Goal: Information Seeking & Learning: Learn about a topic

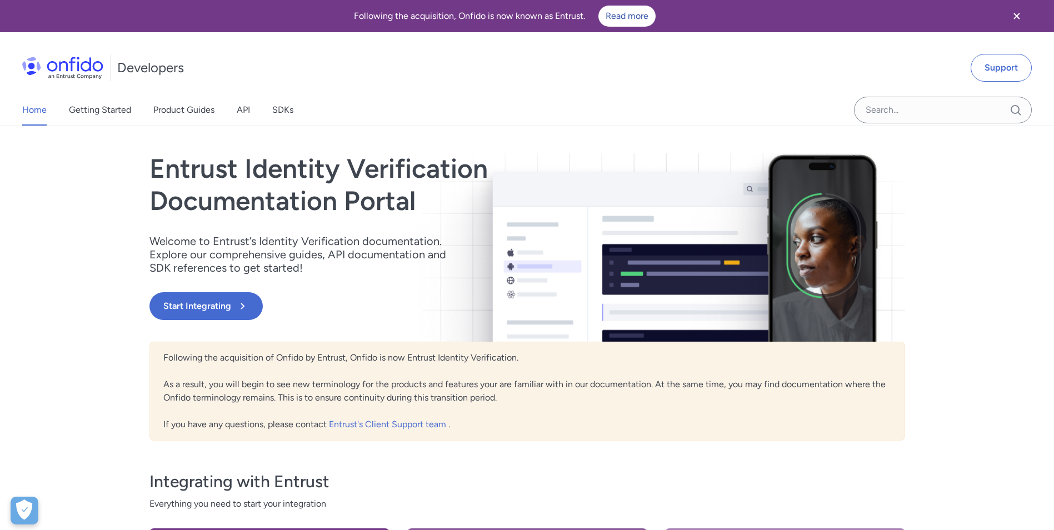
click at [1011, 17] on icon "Close banner" at bounding box center [1016, 15] width 13 height 13
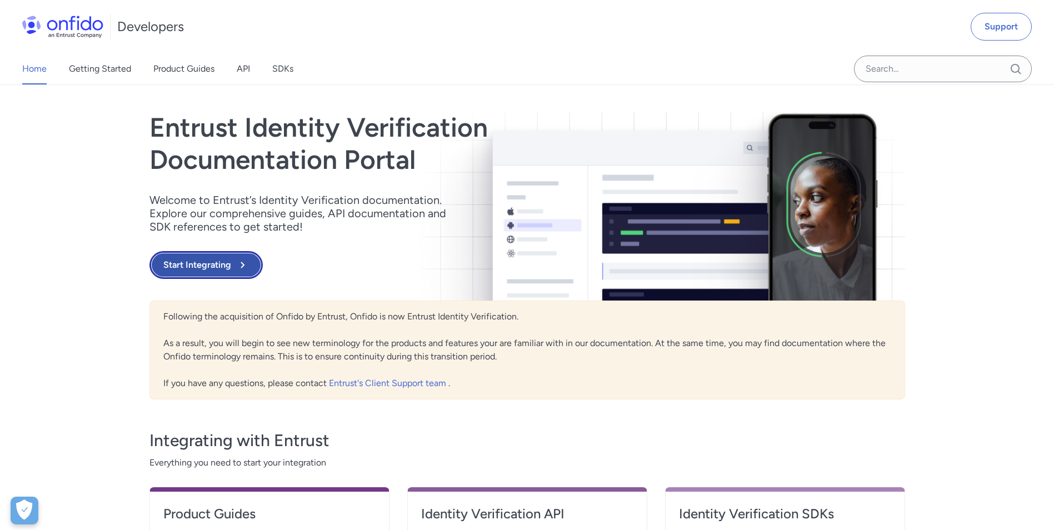
click at [224, 260] on button "Start Integrating" at bounding box center [205, 265] width 113 height 28
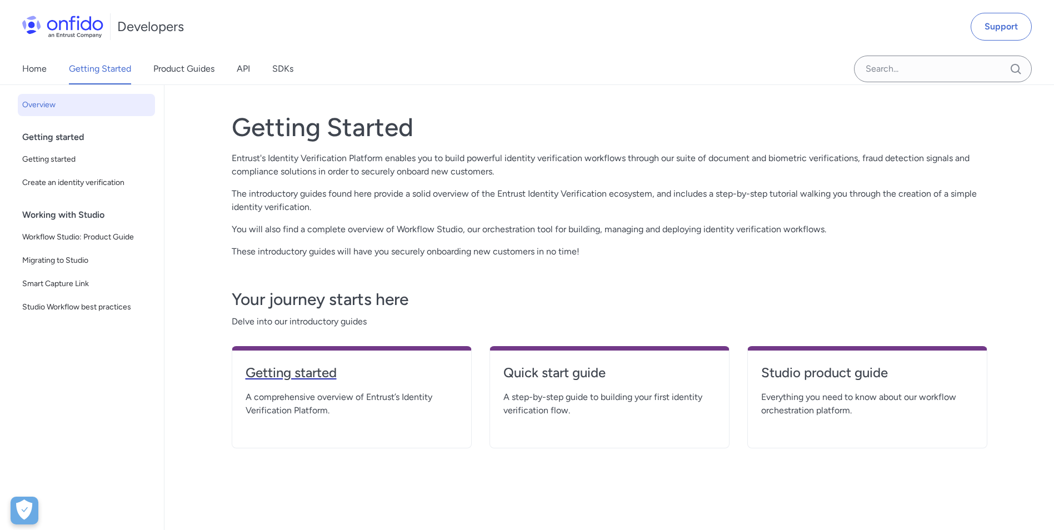
click at [314, 370] on h4 "Getting started" at bounding box center [351, 373] width 212 height 18
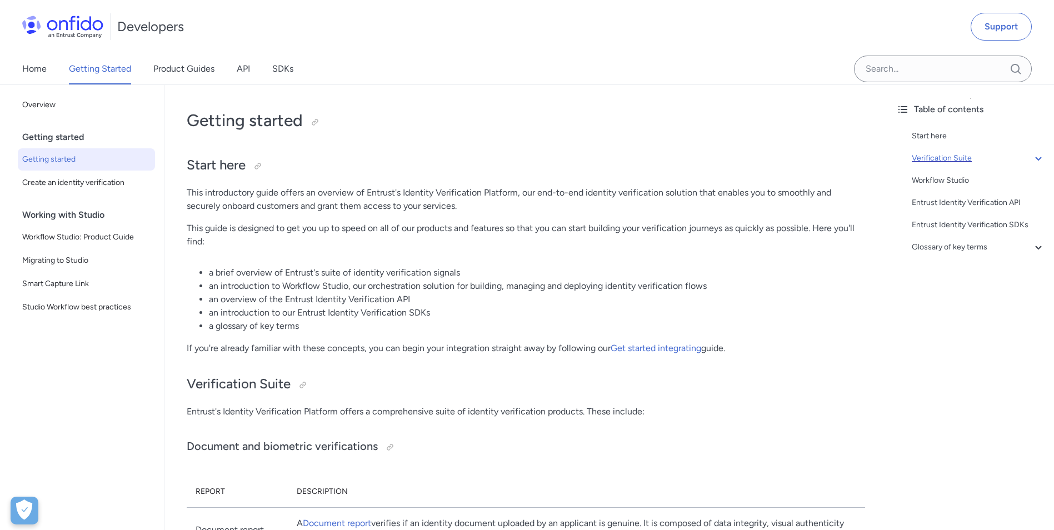
click at [928, 159] on div "Verification Suite" at bounding box center [977, 158] width 133 height 13
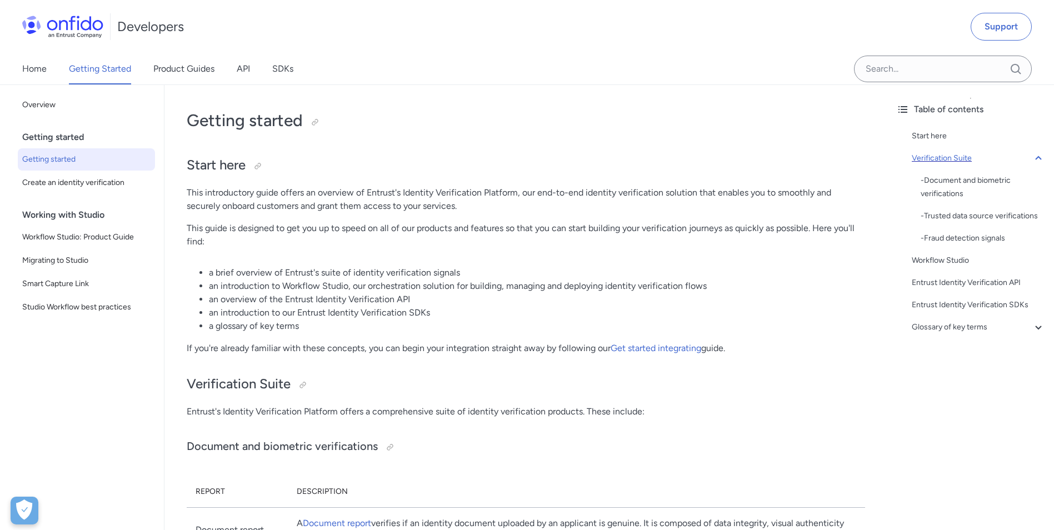
scroll to position [255, 0]
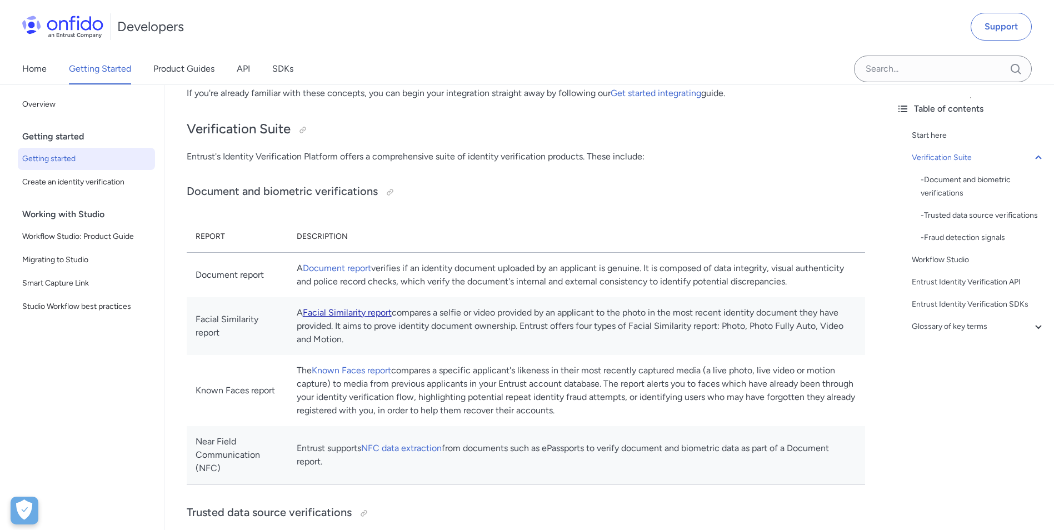
click at [387, 318] on link "Facial Similarity report" at bounding box center [347, 312] width 89 height 11
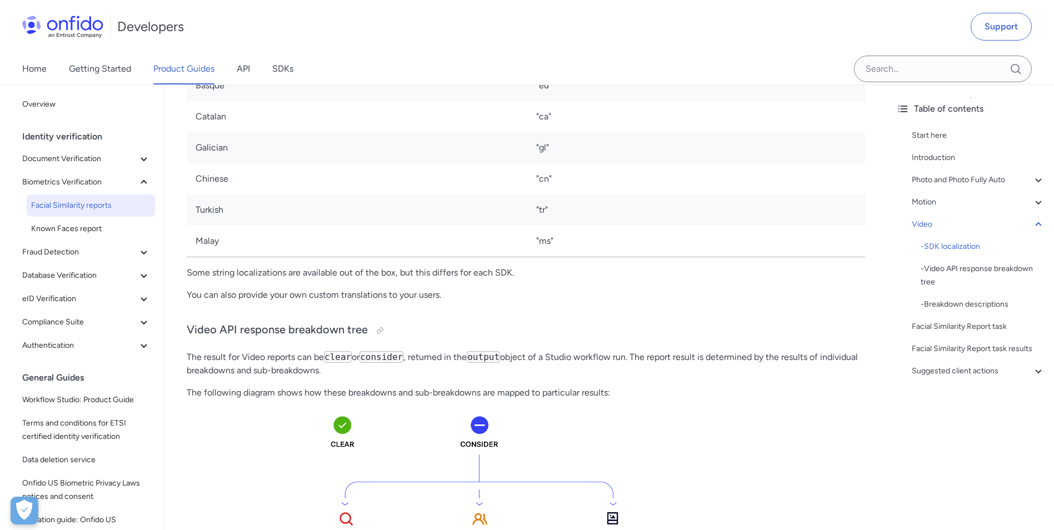
scroll to position [3554, 0]
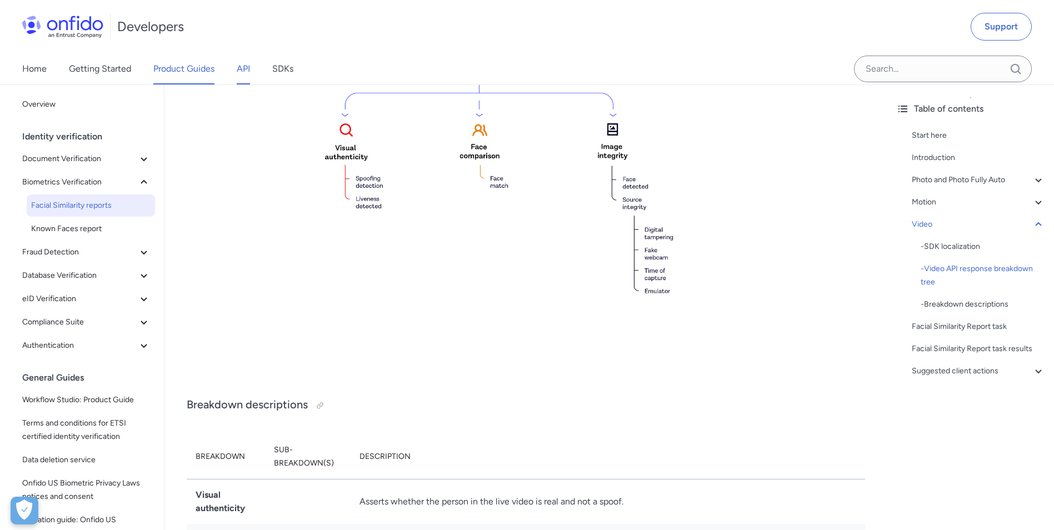
click at [240, 67] on link "API" at bounding box center [243, 68] width 13 height 31
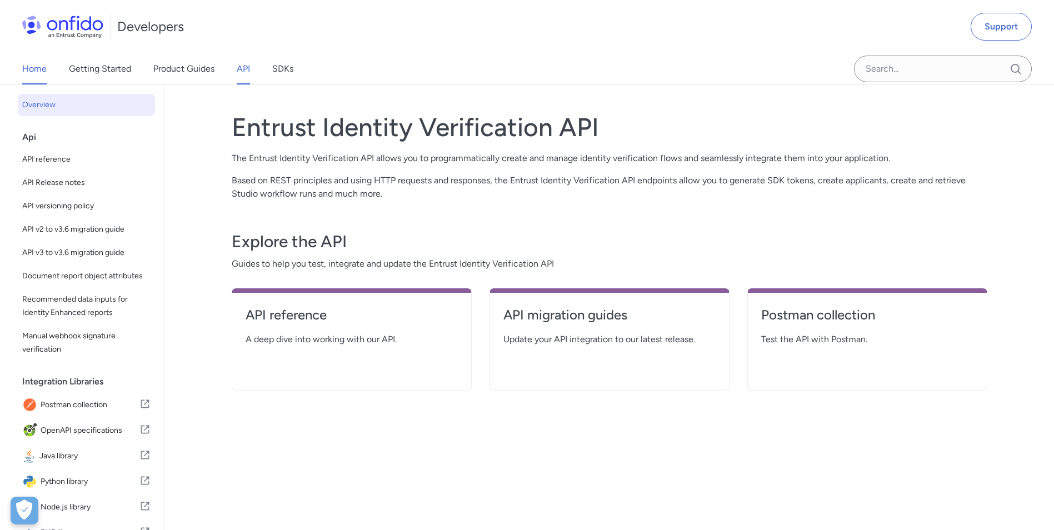
click at [32, 64] on link "Home" at bounding box center [34, 68] width 24 height 31
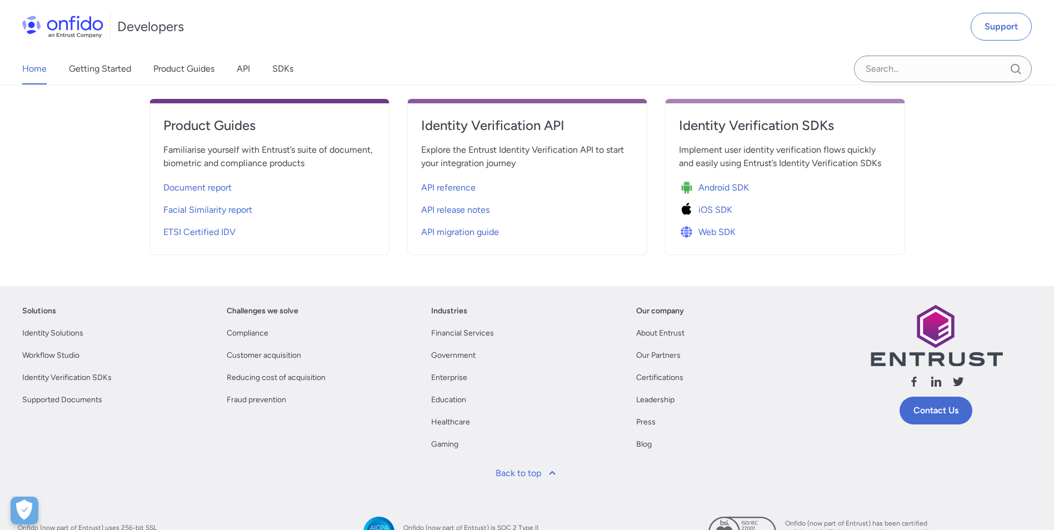
scroll to position [389, 0]
